Goal: Share content: Share content

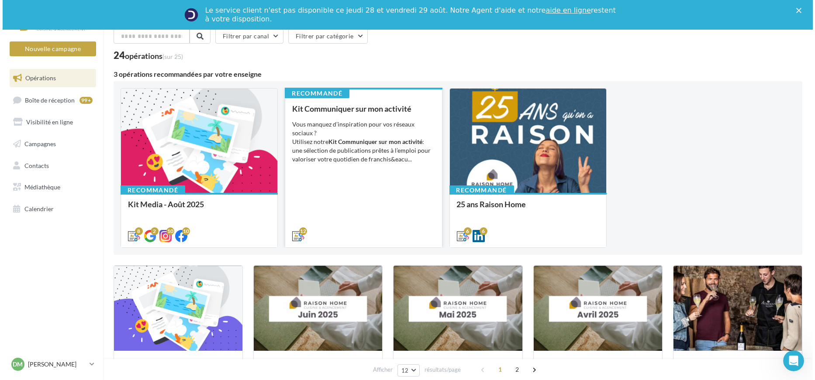
scroll to position [97, 0]
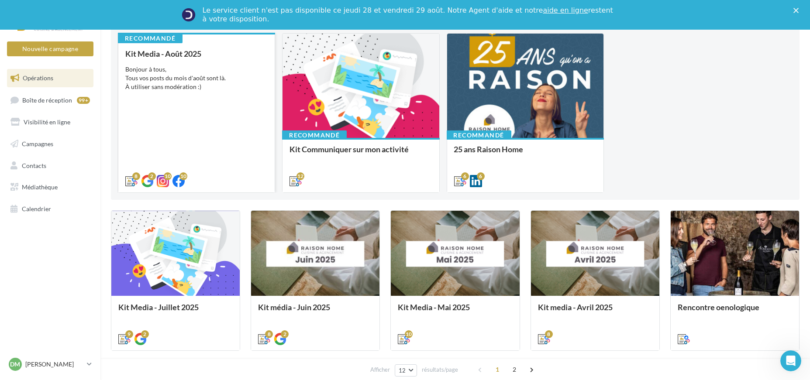
click at [227, 102] on div "Kit Media - Août 2025 Bonjour à tous, Tous vos posts du mois d'août sont là. À …" at bounding box center [196, 116] width 142 height 135
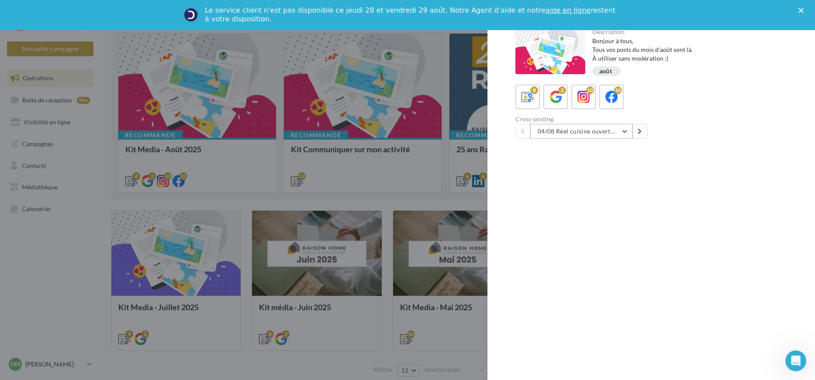
click at [625, 133] on button "04/08 Réel cuisine ouverte ou fermée" at bounding box center [581, 131] width 102 height 15
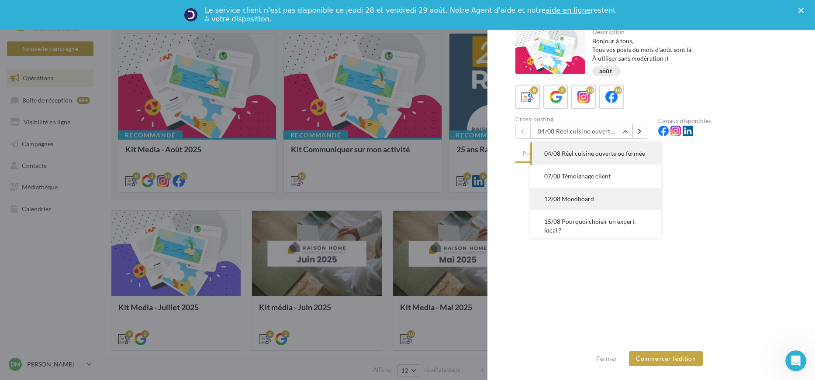
scroll to position [103, 0]
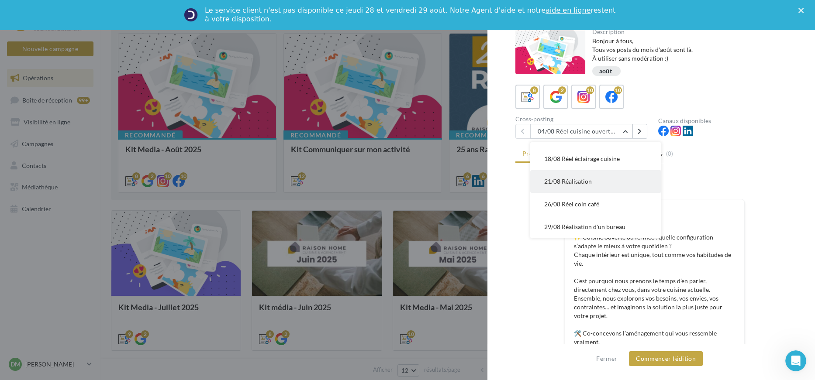
click at [592, 181] on button "21/08 Réalisation" at bounding box center [595, 181] width 131 height 23
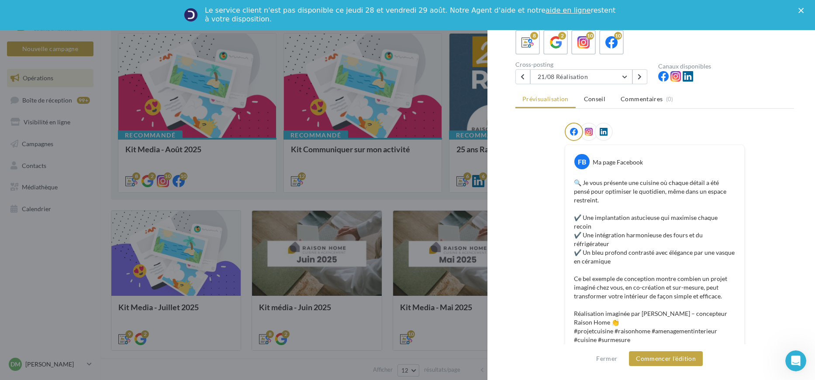
scroll to position [0, 0]
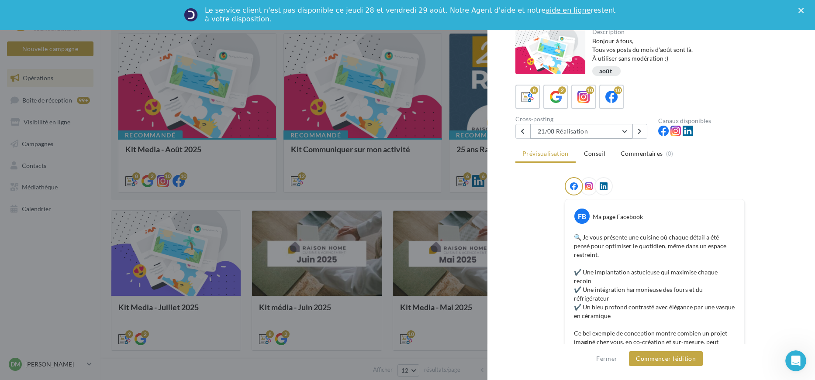
click at [615, 134] on button "21/08 Réalisation" at bounding box center [581, 131] width 102 height 15
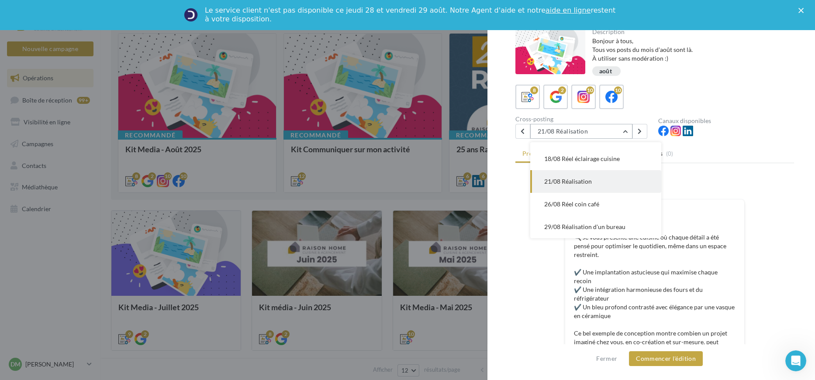
scroll to position [90, 0]
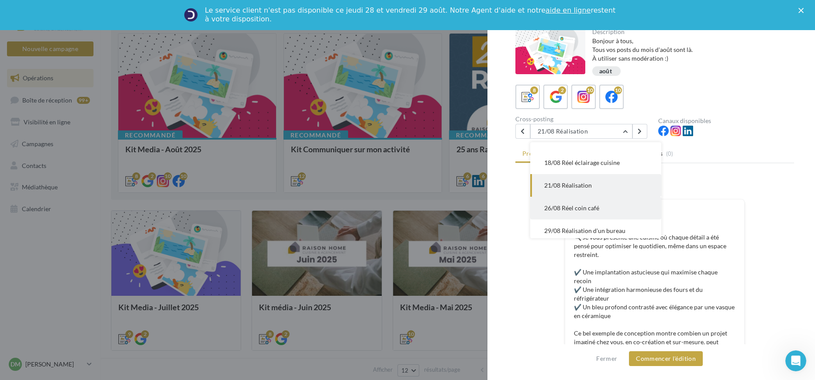
click at [602, 217] on button "26/08 Réel coin café" at bounding box center [595, 208] width 131 height 23
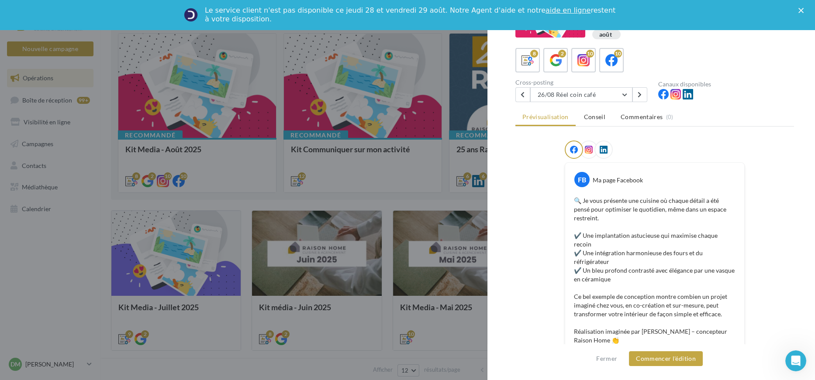
scroll to position [0, 0]
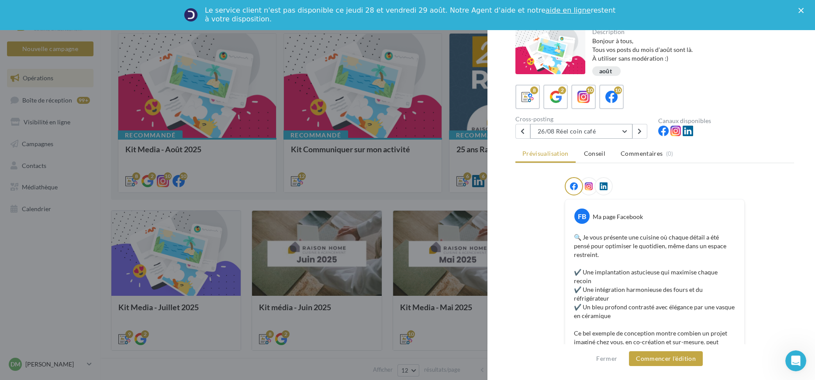
click at [623, 133] on button "26/08 Réel coin café" at bounding box center [581, 131] width 102 height 15
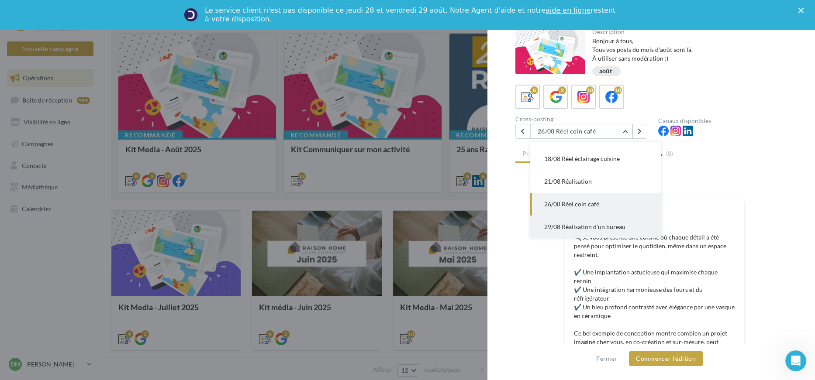
click at [603, 229] on span "29/08 Réalisation d'un bureau" at bounding box center [584, 226] width 81 height 7
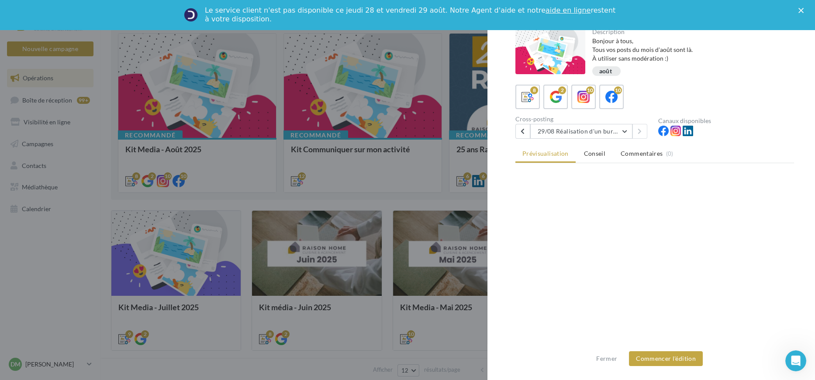
scroll to position [0, 0]
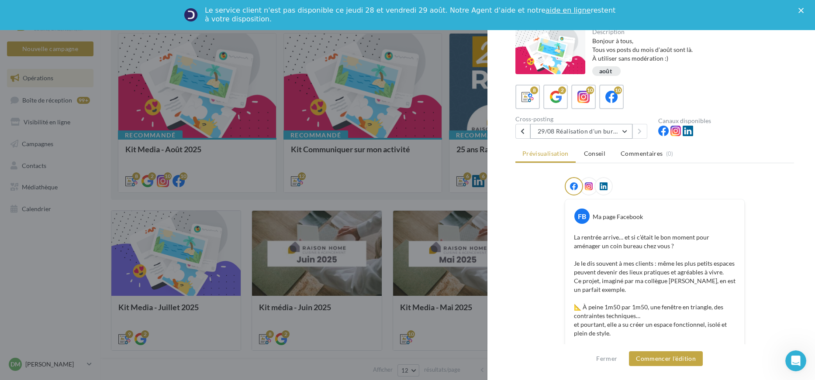
click at [625, 133] on button "29/08 Réalisation d'un bureau" at bounding box center [581, 131] width 102 height 15
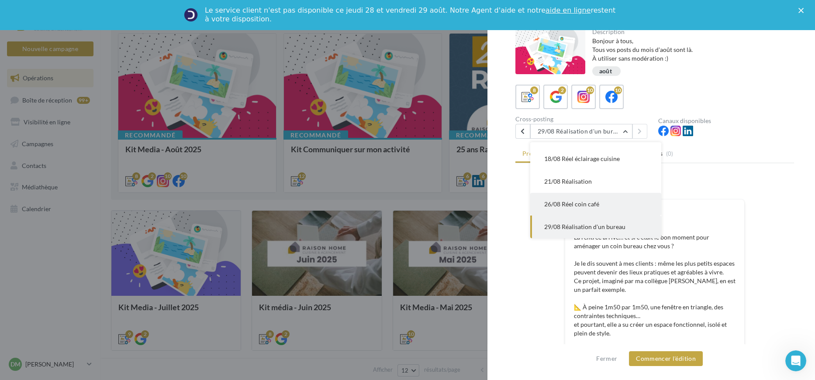
click at [591, 206] on span "26/08 Réel coin café" at bounding box center [571, 203] width 55 height 7
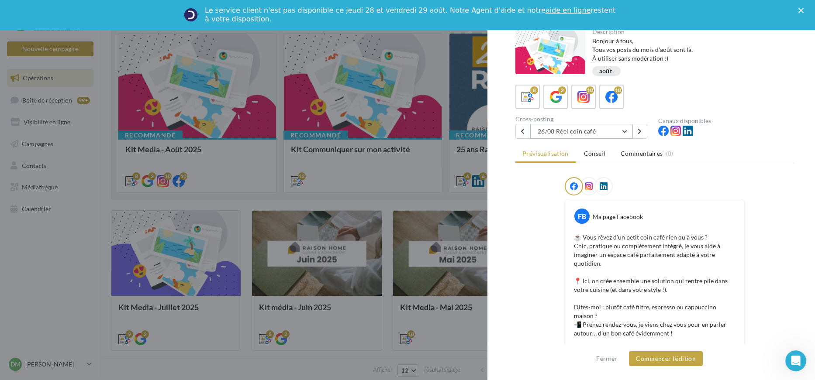
click at [620, 130] on button "26/08 Réel coin café" at bounding box center [581, 131] width 102 height 15
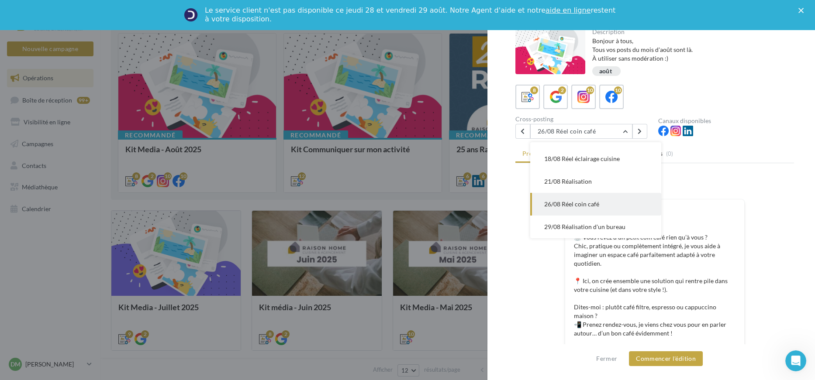
drag, startPoint x: 805, startPoint y: 186, endPoint x: 769, endPoint y: 197, distance: 38.1
click at [805, 186] on div "Description Bonjour à tous, Tous vos posts du mois d'août sont là. À utiliser s…" at bounding box center [654, 191] width 334 height 324
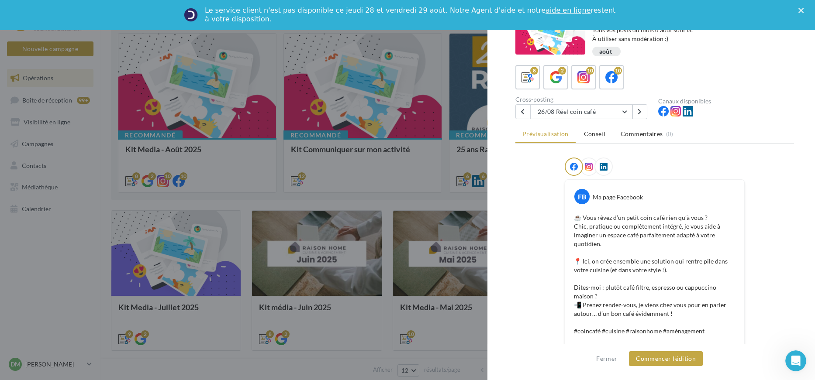
scroll to position [24, 0]
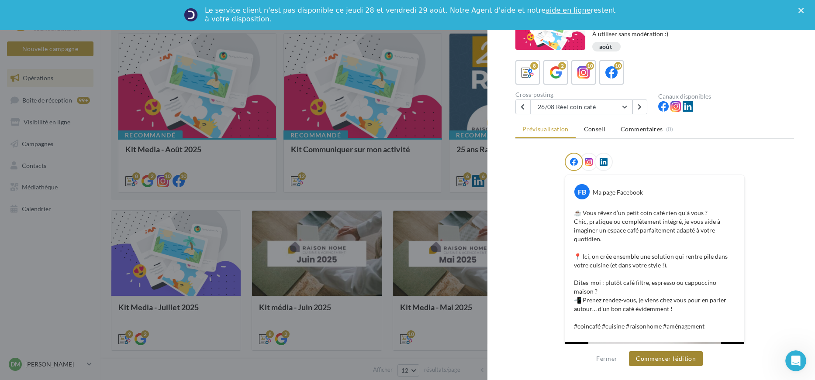
click at [655, 358] on button "Commencer l'édition" at bounding box center [666, 359] width 74 height 15
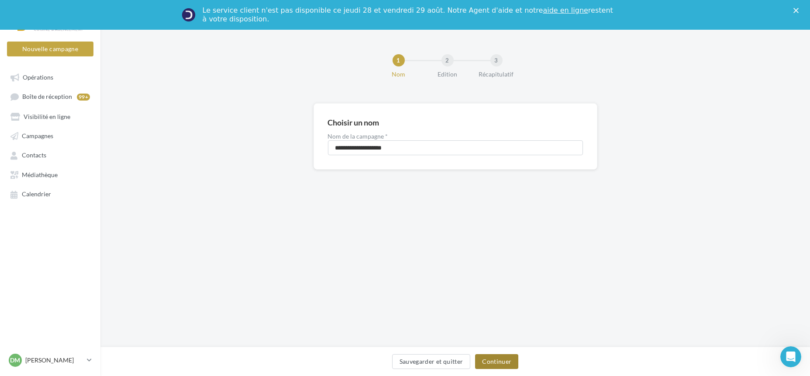
click at [493, 364] on button "Continuer" at bounding box center [496, 361] width 43 height 15
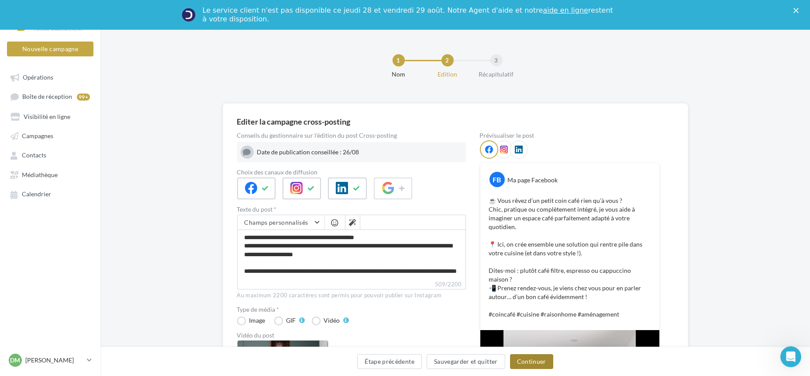
click at [535, 366] on button "Continuer" at bounding box center [531, 361] width 43 height 15
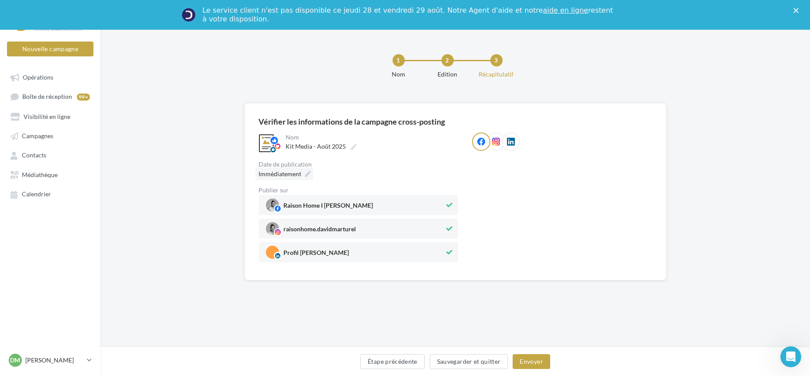
click at [307, 174] on icon at bounding box center [308, 174] width 6 height 6
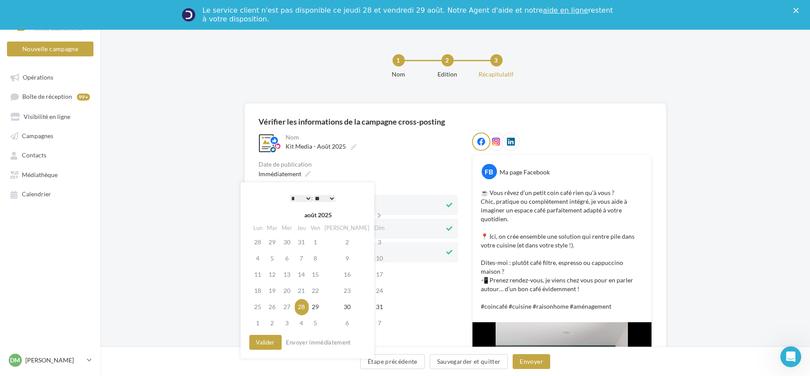
click at [307, 199] on select "* * * * * * * * * * ** ** ** ** ** ** ** ** ** ** ** ** ** **" at bounding box center [301, 198] width 22 height 7
click at [329, 196] on select "** ** ** ** ** **" at bounding box center [325, 198] width 22 height 7
click at [261, 345] on button "Valider" at bounding box center [265, 341] width 32 height 15
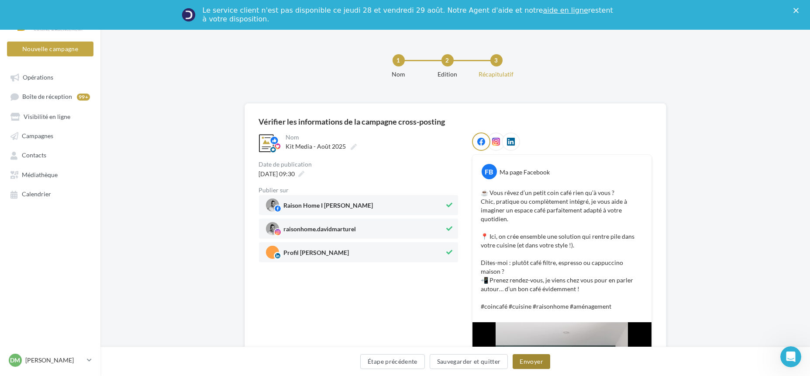
click at [531, 363] on button "Envoyer" at bounding box center [531, 361] width 37 height 15
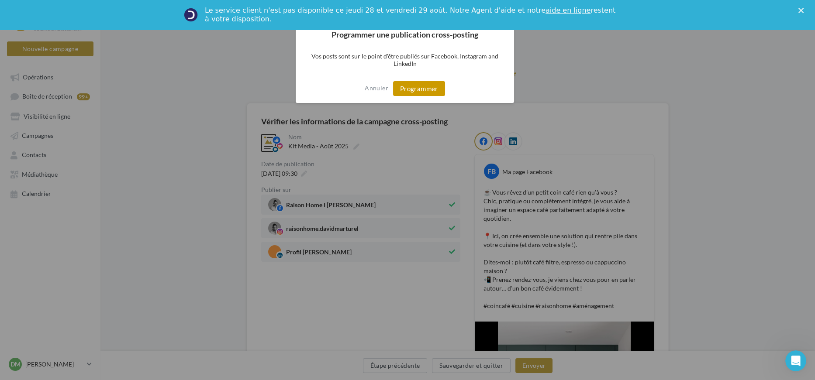
click at [430, 90] on button "Programmer" at bounding box center [419, 88] width 52 height 15
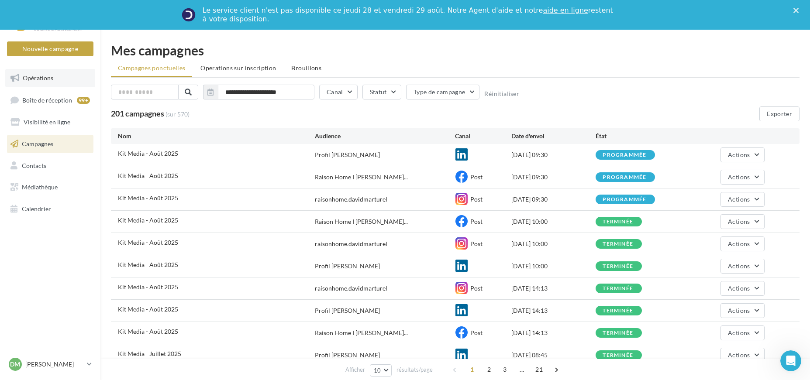
click at [37, 80] on span "Opérations" at bounding box center [38, 77] width 31 height 7
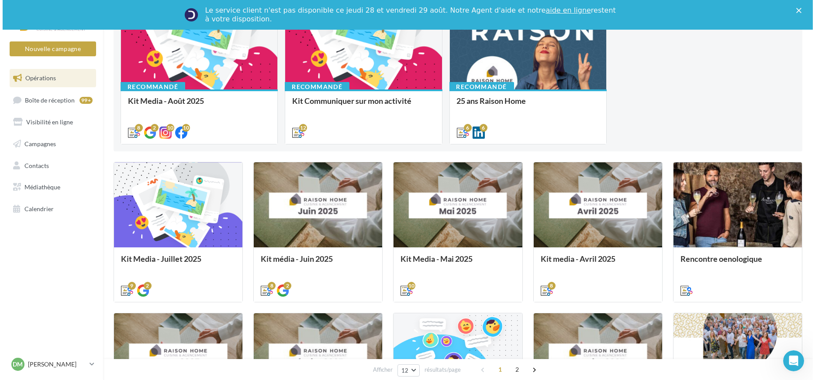
scroll to position [48, 0]
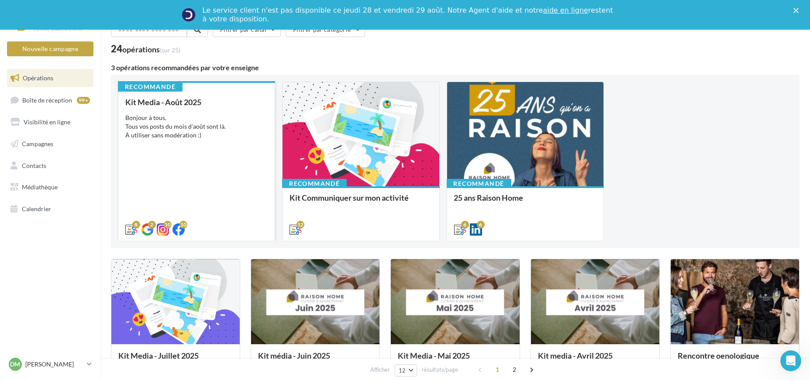
click at [252, 137] on div "Bonjour à tous, Tous vos posts du mois d'août sont là. À utiliser sans modérati…" at bounding box center [196, 127] width 142 height 26
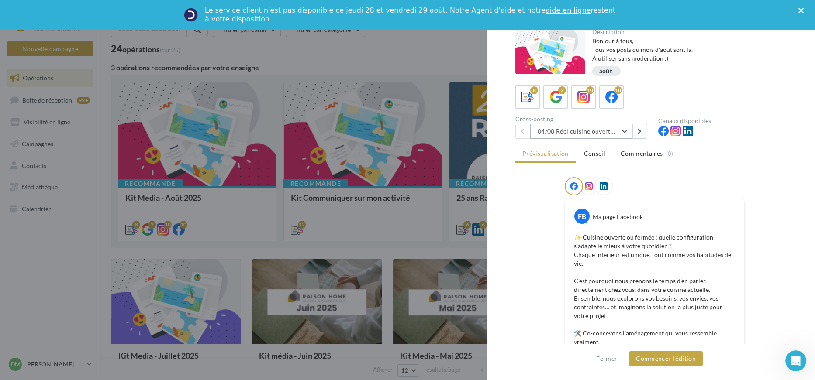
click at [621, 131] on button "04/08 Réel cuisine ouverte ou fermée" at bounding box center [581, 131] width 102 height 15
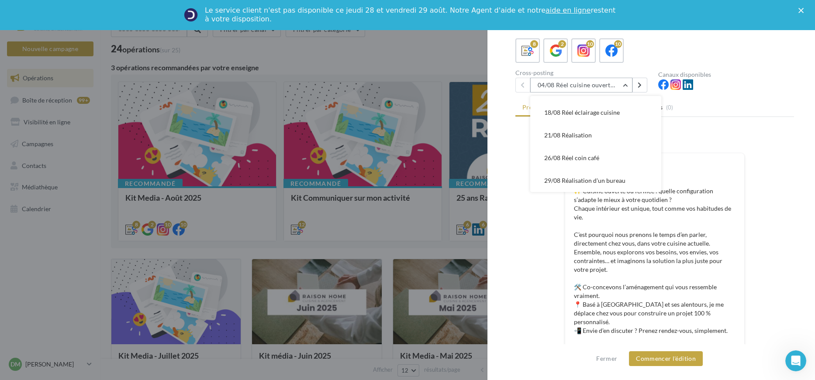
scroll to position [97, 0]
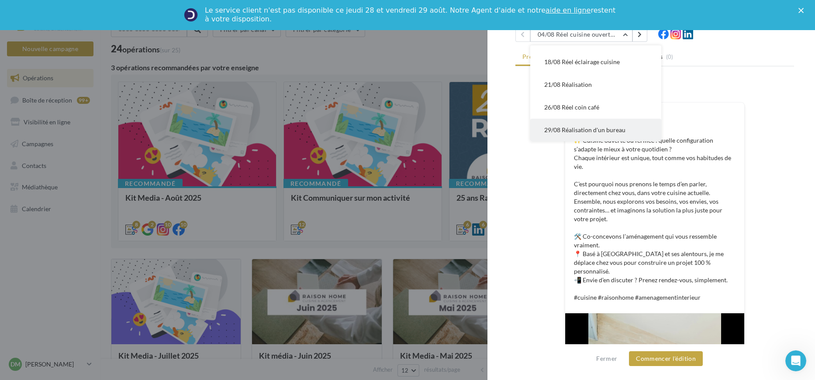
click at [615, 133] on button "29/08 Réalisation d'un bureau" at bounding box center [595, 130] width 131 height 23
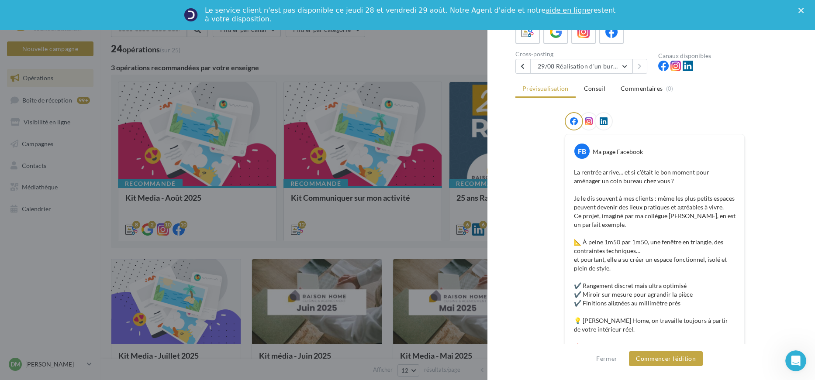
scroll to position [162, 0]
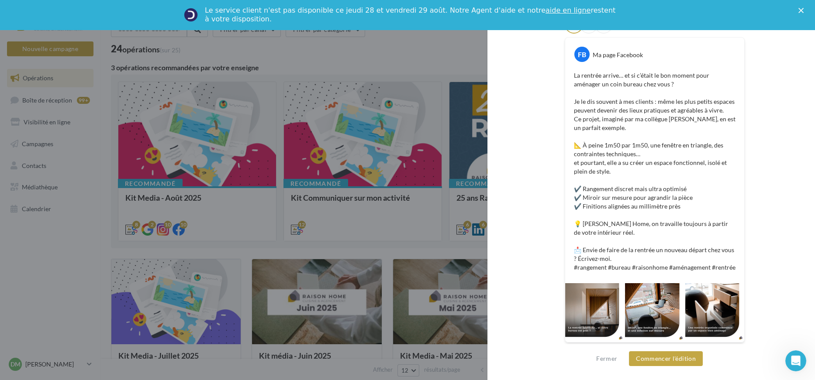
click at [608, 284] on div at bounding box center [594, 312] width 59 height 59
click at [645, 358] on button "Commencer l'édition" at bounding box center [666, 359] width 74 height 15
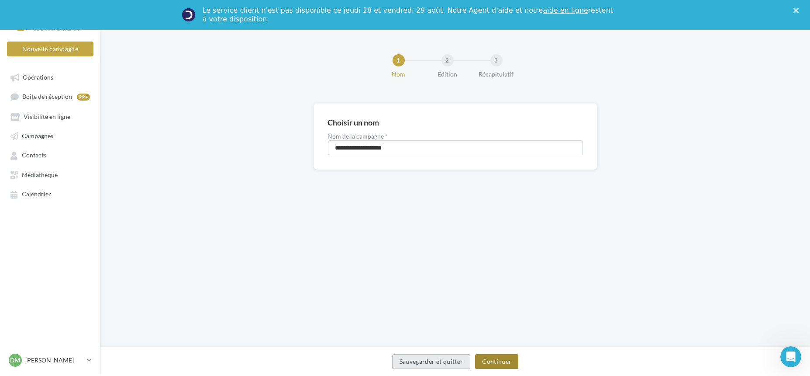
click at [499, 364] on button "Continuer" at bounding box center [496, 361] width 43 height 15
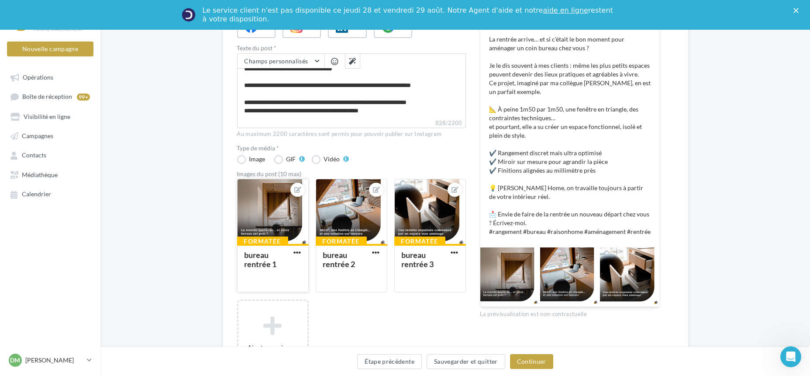
scroll to position [145, 0]
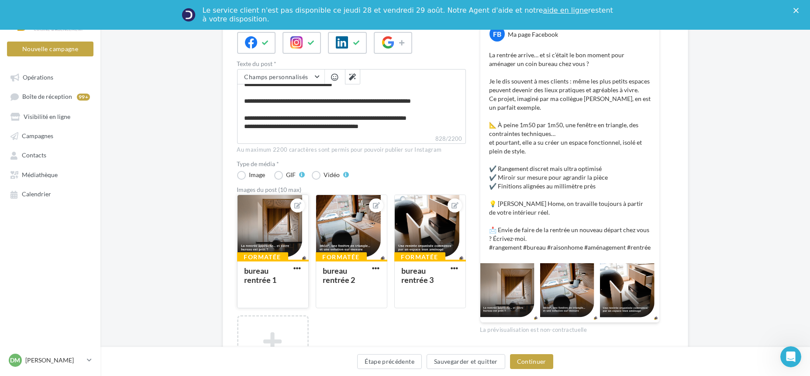
click at [265, 222] on div at bounding box center [273, 227] width 71 height 65
click at [280, 308] on div "Sélectionner un fichier Consulter les contraintes attendues pour ce type de cam…" at bounding box center [273, 308] width 72 height 0
